Goal: Answer question/provide support: Answer question/provide support

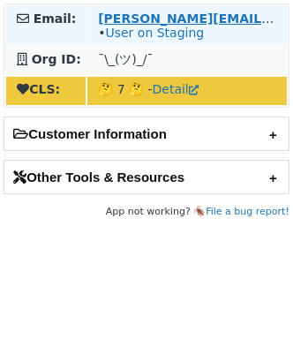
click at [159, 16] on strong "muhammad.mirza@jetblue.com" at bounding box center [276, 18] width 356 height 14
click at [112, 20] on strong "elena@hpe.com" at bounding box center [276, 18] width 356 height 14
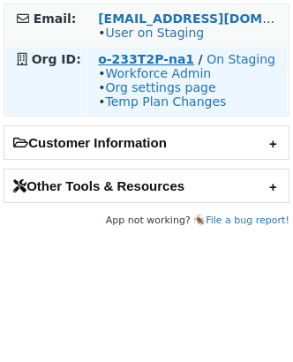
click at [119, 60] on strong "o-233T2P-na1" at bounding box center [146, 59] width 96 height 14
click at [133, 53] on strong "o-233T2P-na1" at bounding box center [146, 59] width 96 height 14
